Goal: Task Accomplishment & Management: Use online tool/utility

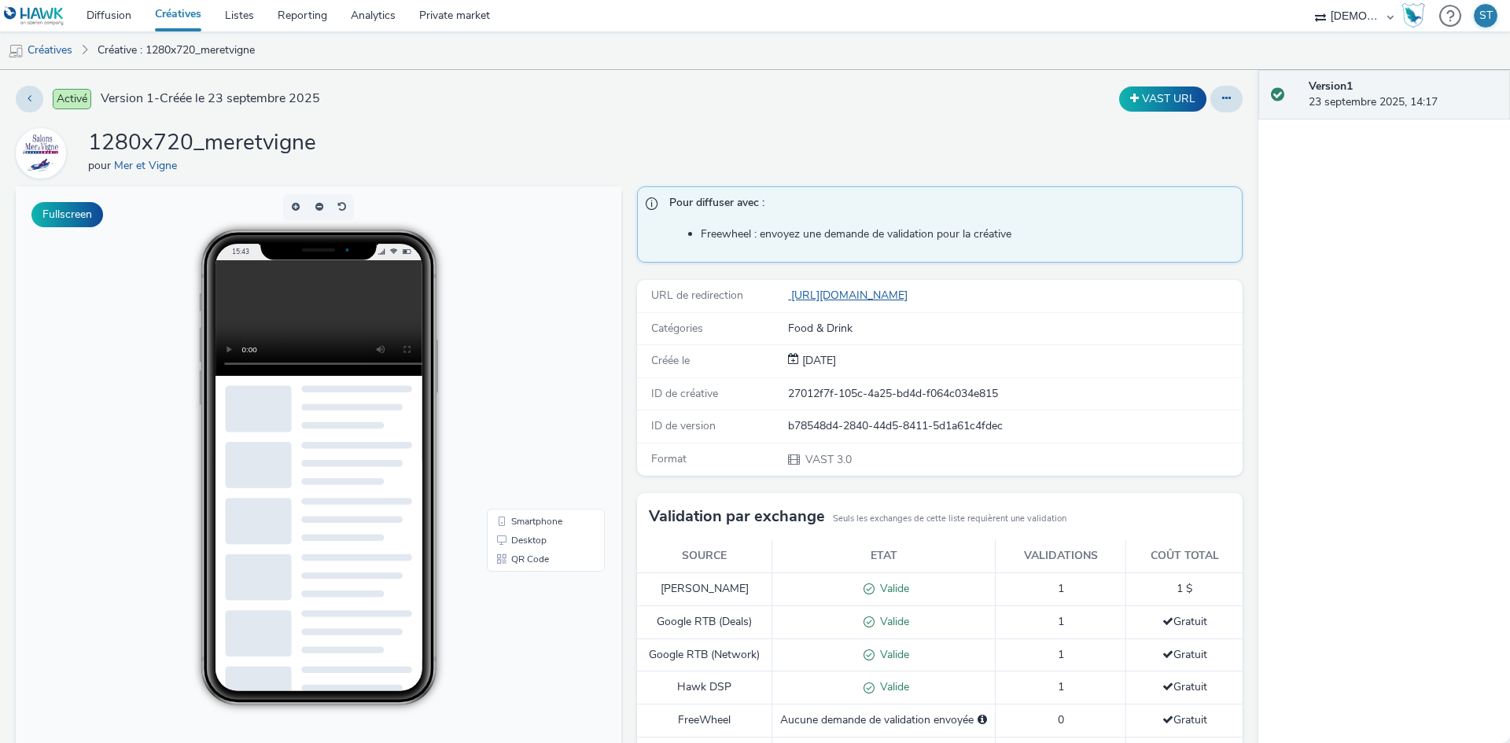
click at [914, 296] on link "https://www.mer-et-vigne.fr/salons/salon-gastronomique-de-automne-de-strasbourg…" at bounding box center [851, 295] width 126 height 15
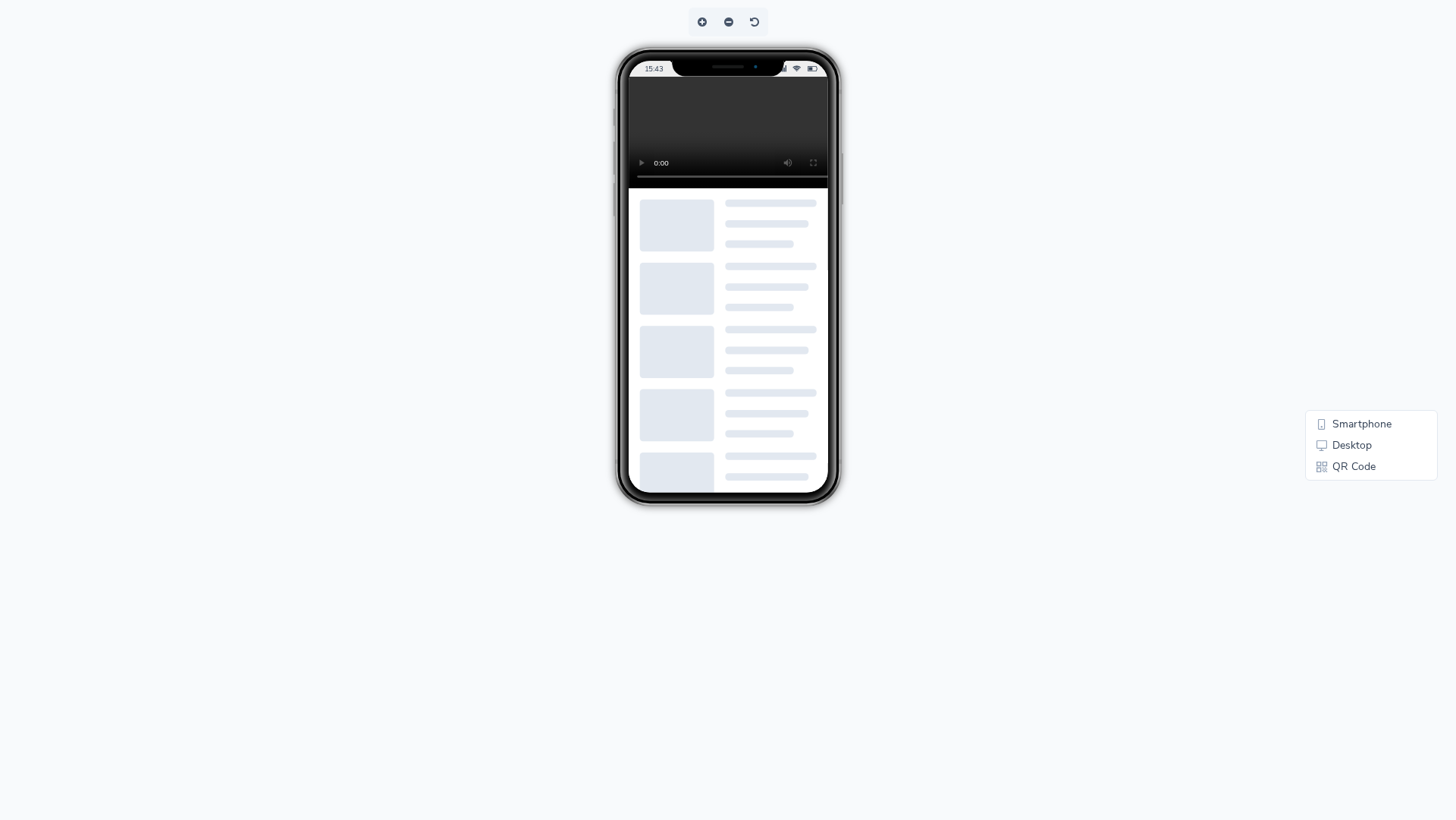
drag, startPoint x: 1135, startPoint y: 367, endPoint x: 1114, endPoint y: 363, distance: 21.4
click at [851, 188] on video at bounding box center [740, 132] width 223 height 112
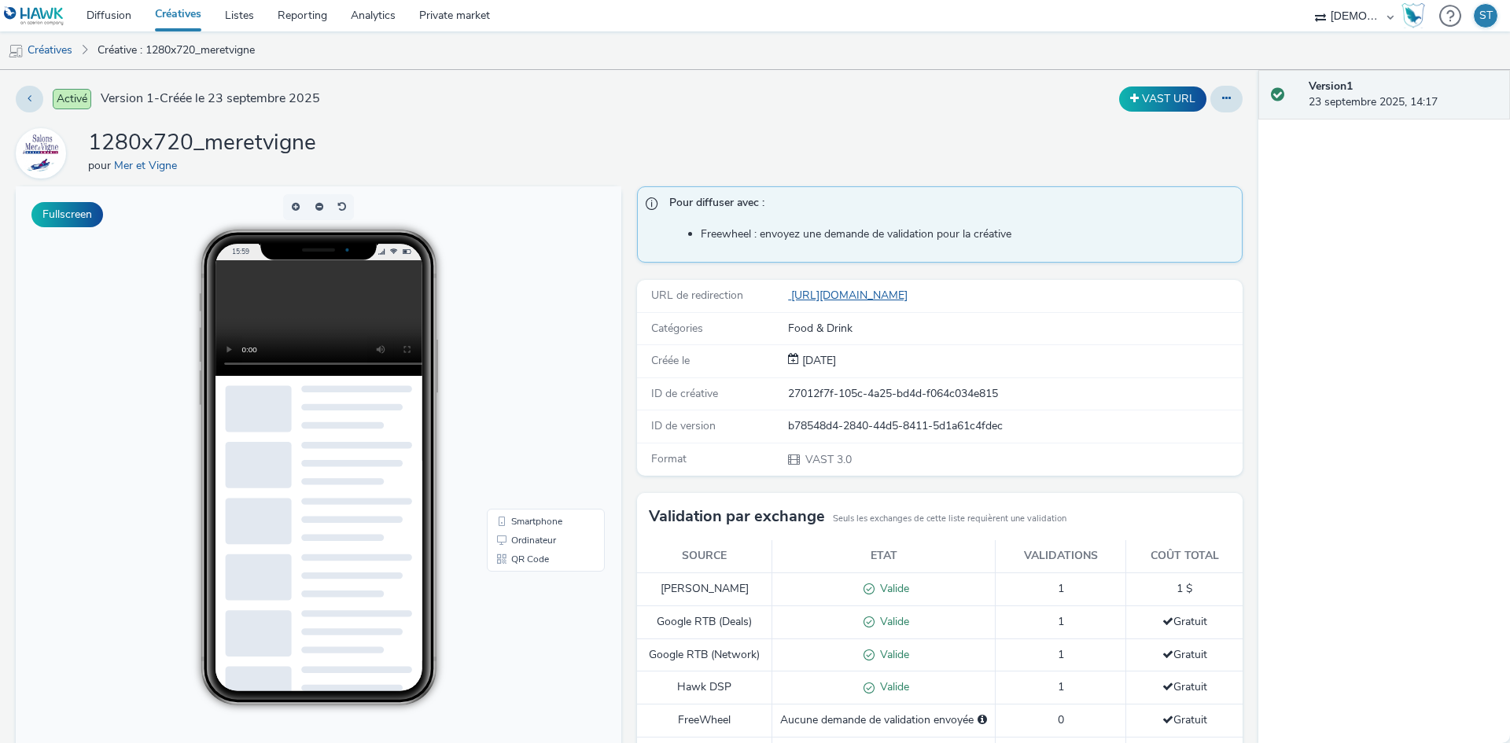
click at [878, 297] on link "https://www.mer-et-vigne.fr/salons/salon-gastronomique-de-automne-de-strasbourg…" at bounding box center [851, 295] width 126 height 15
click at [436, 345] on div "16:19" at bounding box center [319, 468] width 324 height 476
